Goal: Transaction & Acquisition: Subscribe to service/newsletter

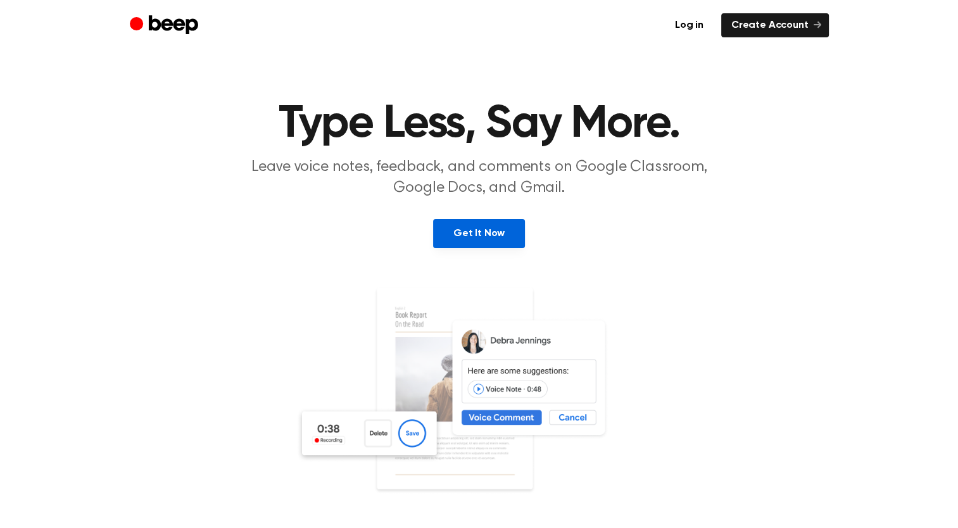
click at [493, 232] on link "Get It Now" at bounding box center [479, 233] width 92 height 29
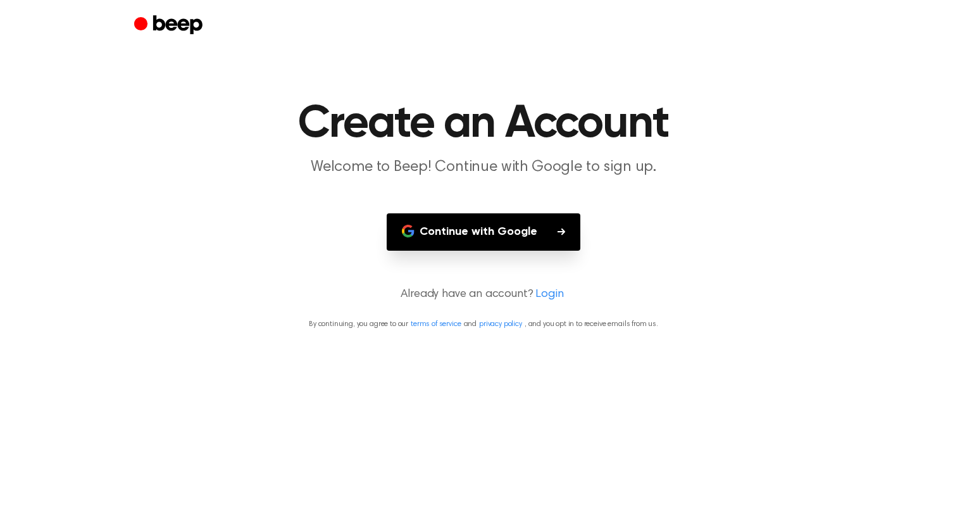
click at [462, 234] on button "Continue with Google" at bounding box center [484, 231] width 194 height 37
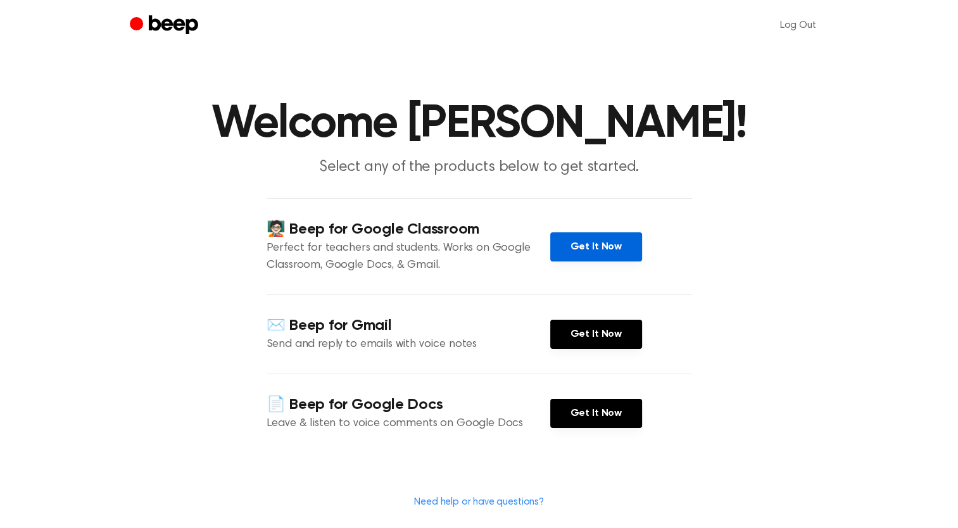
click at [570, 261] on link "Get It Now" at bounding box center [596, 246] width 92 height 29
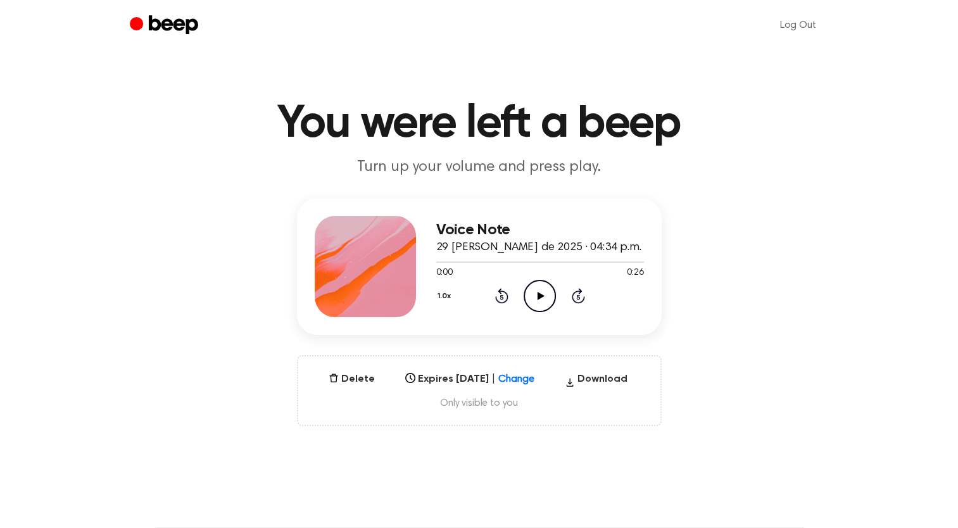
click at [539, 290] on icon "Play Audio" at bounding box center [539, 296] width 32 height 32
